Goal: Find specific page/section: Find specific page/section

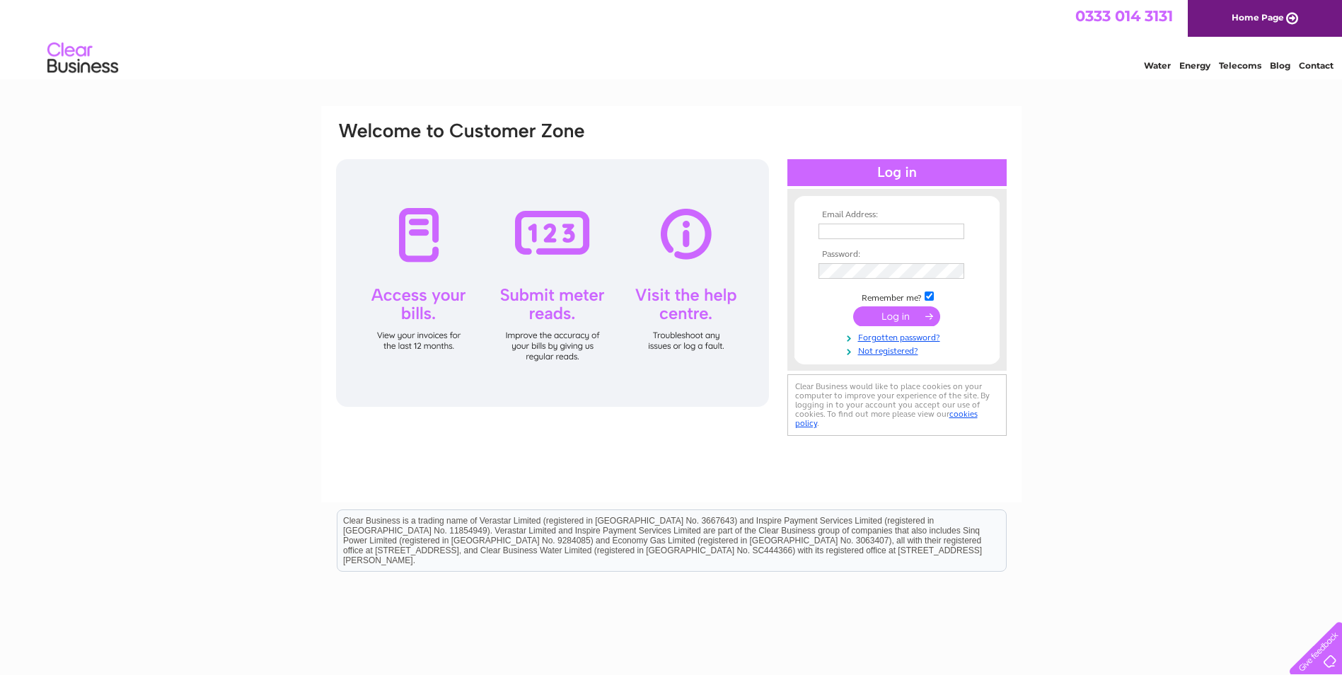
type input "info@beachhse.co.uk"
click at [882, 318] on input "submit" at bounding box center [896, 316] width 87 height 20
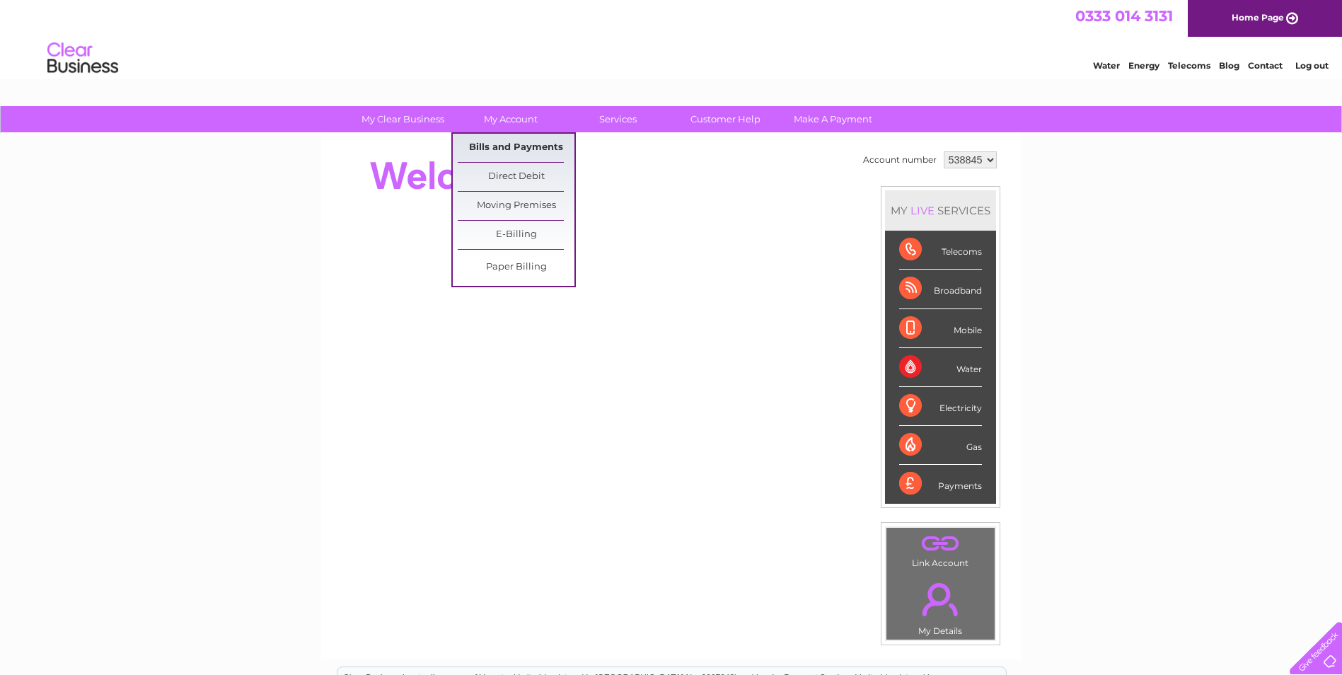
click at [509, 151] on link "Bills and Payments" at bounding box center [516, 148] width 117 height 28
click at [509, 148] on link "Bills and Payments" at bounding box center [516, 148] width 117 height 28
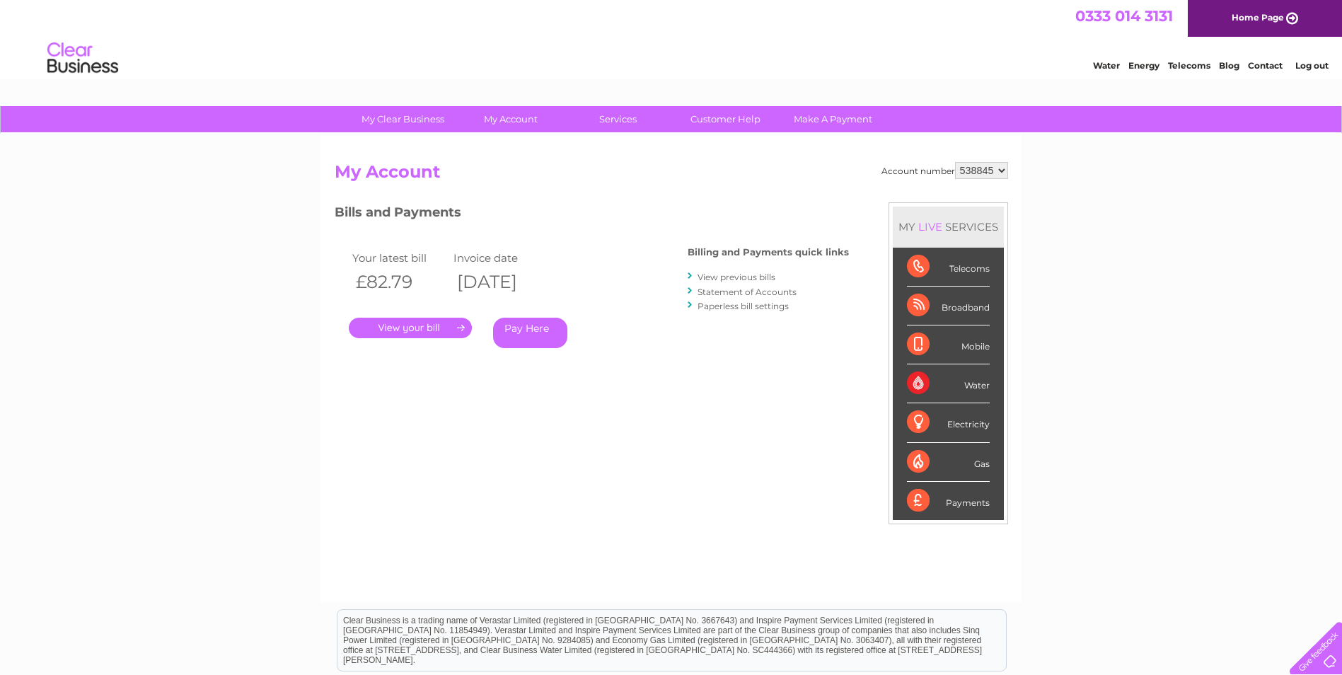
click at [413, 327] on link "." at bounding box center [410, 328] width 123 height 21
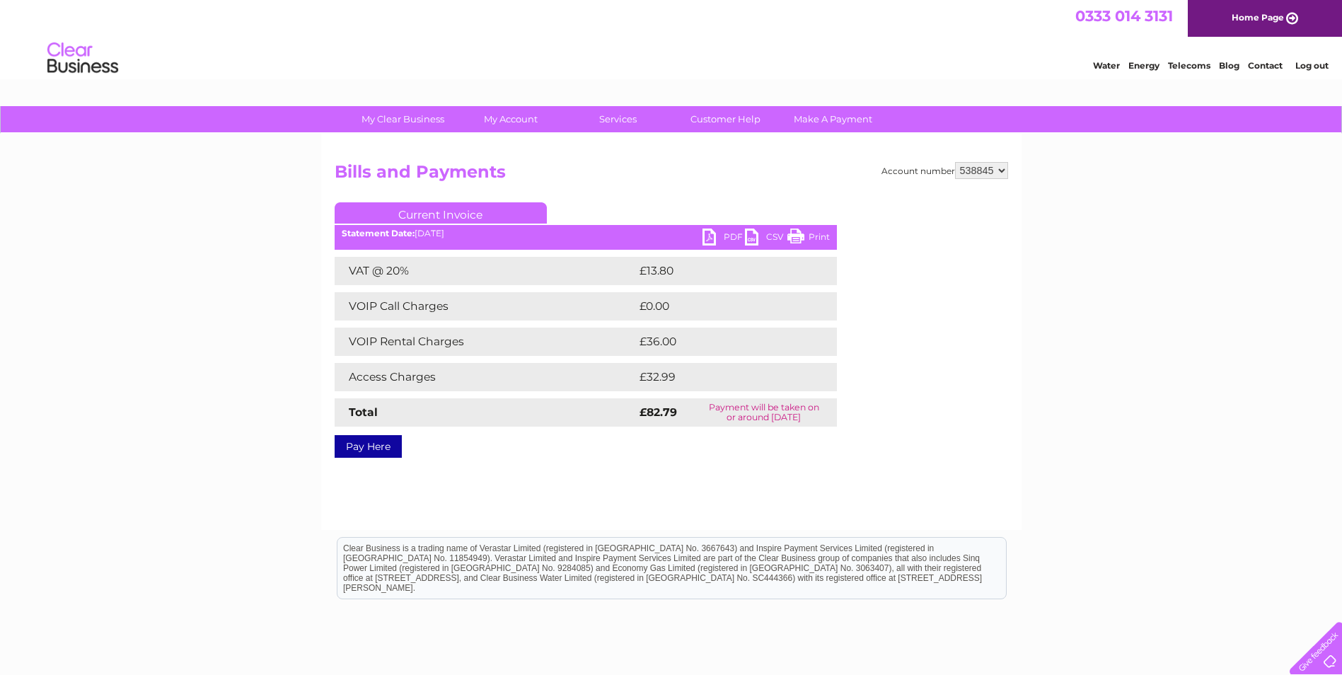
click at [797, 232] on link "Print" at bounding box center [809, 239] width 42 height 21
